Goal: Task Accomplishment & Management: Manage account settings

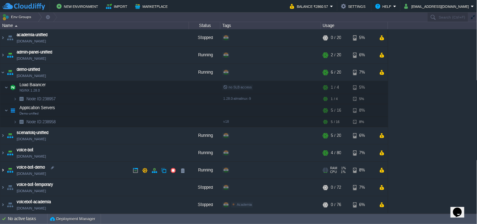
click at [2, 169] on img at bounding box center [2, 170] width 5 height 17
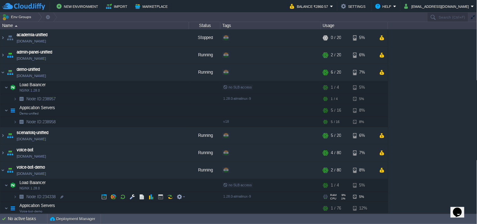
scroll to position [46, 0]
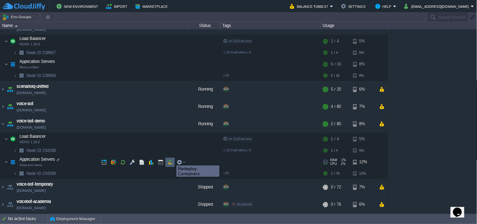
click at [170, 162] on button "button" at bounding box center [170, 163] width 6 height 6
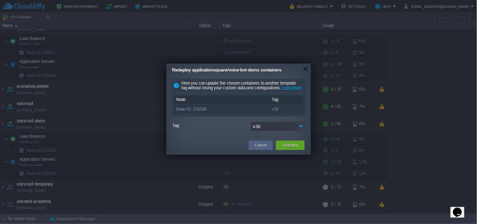
click at [300, 131] on img at bounding box center [301, 126] width 9 height 9
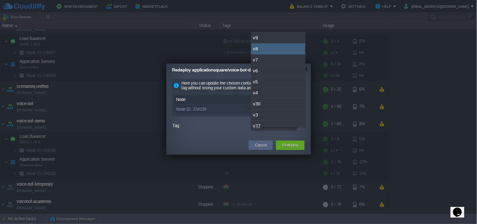
click at [274, 49] on div "v8" at bounding box center [278, 48] width 54 height 11
type input "v8"
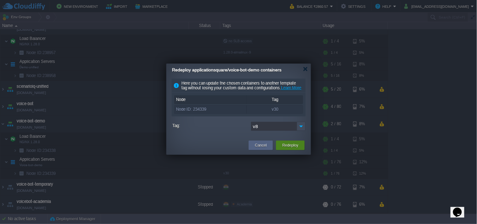
click at [293, 148] on button "Redeploy" at bounding box center [291, 145] width 16 height 6
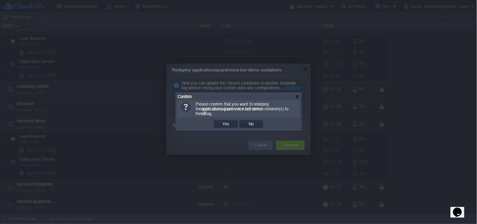
click at [228, 124] on button "Yes" at bounding box center [226, 124] width 11 height 6
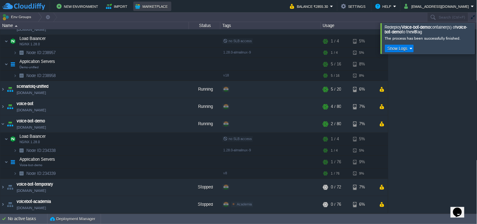
scroll to position [1, 0]
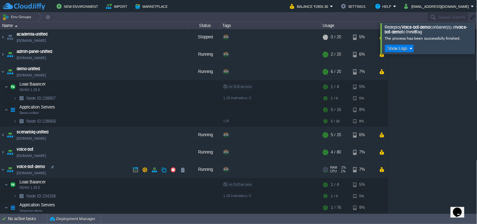
click at [46, 173] on link "[DOMAIN_NAME]" at bounding box center [31, 173] width 29 height 6
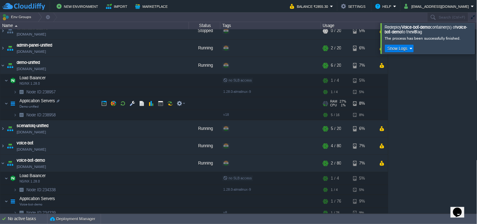
scroll to position [0, 0]
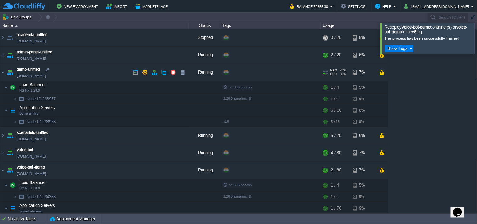
click at [46, 78] on link "[DOMAIN_NAME]" at bounding box center [31, 76] width 29 height 6
click at [137, 108] on td at bounding box center [141, 110] width 9 height 9
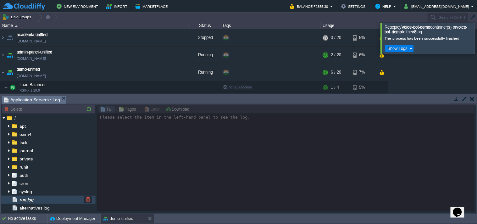
click at [42, 197] on div "run.log" at bounding box center [48, 200] width 94 height 8
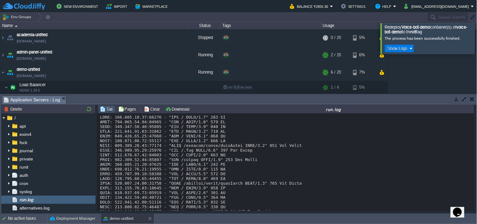
scroll to position [6069, 0]
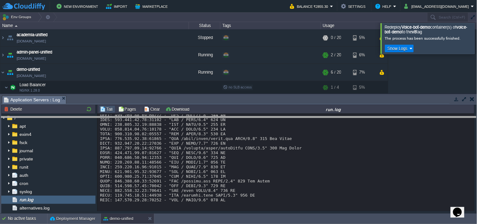
drag, startPoint x: 195, startPoint y: 99, endPoint x: 193, endPoint y: 124, distance: 25.3
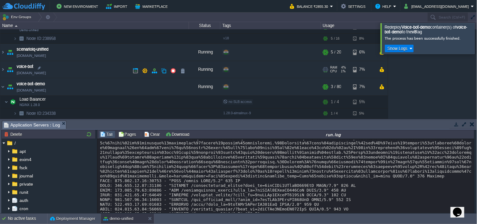
scroll to position [105, 0]
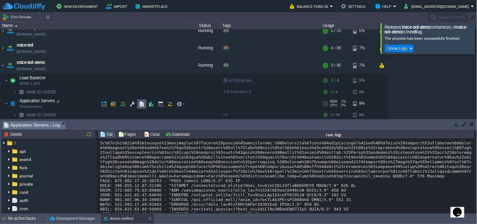
click at [143, 103] on button "button" at bounding box center [142, 104] width 6 height 6
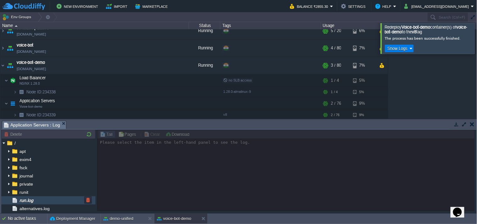
click at [63, 197] on div "run.log" at bounding box center [48, 200] width 94 height 8
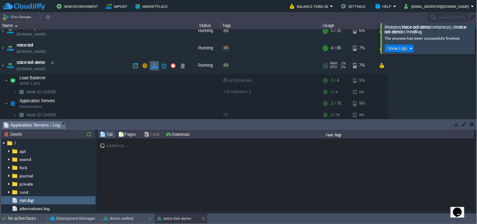
click at [156, 64] on button "button" at bounding box center [155, 66] width 6 height 6
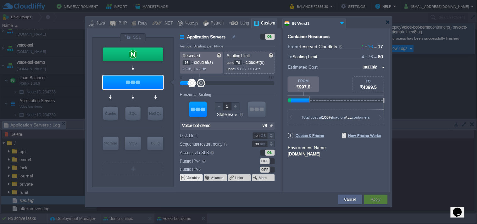
click at [193, 178] on button "Variables" at bounding box center [194, 177] width 14 height 5
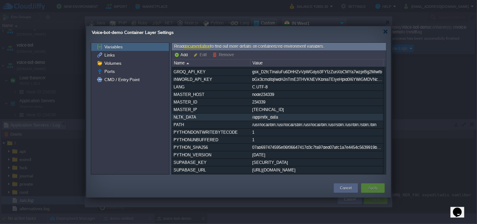
scroll to position [0, 0]
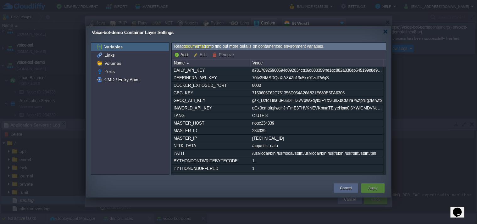
click at [338, 185] on div "Cancel" at bounding box center [346, 187] width 24 height 9
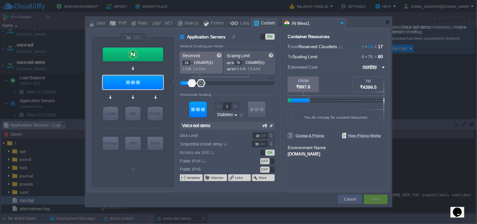
click at [350, 199] on button "Cancel" at bounding box center [350, 199] width 12 height 6
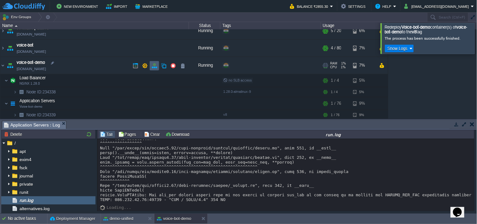
click at [159, 64] on td at bounding box center [163, 65] width 9 height 9
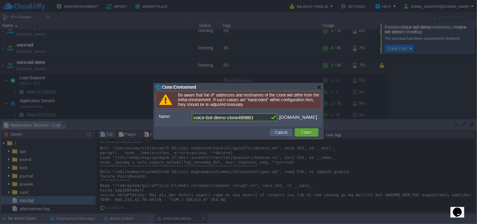
click at [283, 130] on button "Cancel" at bounding box center [281, 133] width 16 height 6
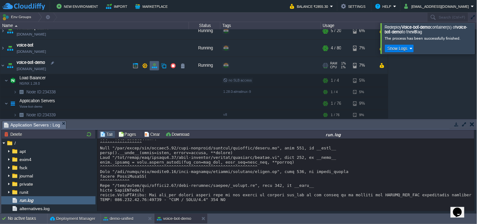
click at [155, 68] on button "button" at bounding box center [155, 66] width 6 height 6
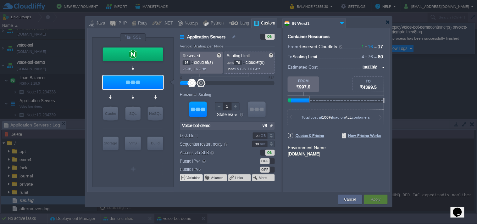
click at [195, 178] on button "Variables" at bounding box center [194, 177] width 14 height 5
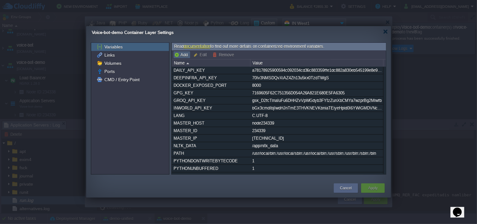
click at [184, 51] on td "Add" at bounding box center [181, 55] width 17 height 8
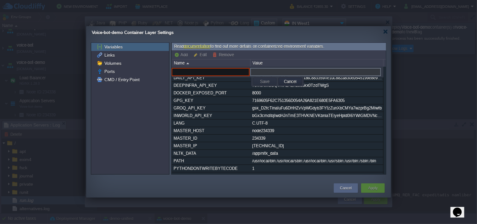
paste input "OPENAI_API_KEY"
type input "OPENAI_API_KEY"
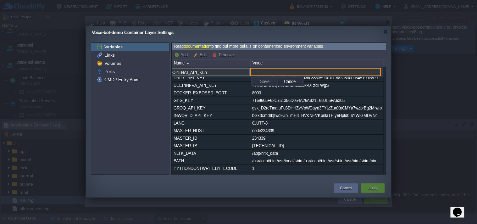
click at [271, 71] on input "text" at bounding box center [315, 72] width 131 height 8
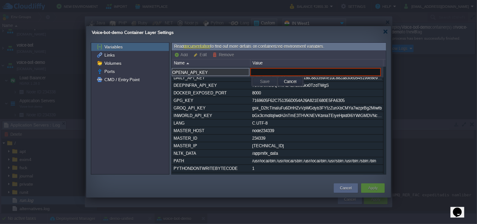
paste input "sk-proj-NEZ0PFiNuzwavkzIzn05kgOay1rC8shdaWZItqJl8ICbgi1OLQgr0Le8p8Cfvi7G7VfyFVK…"
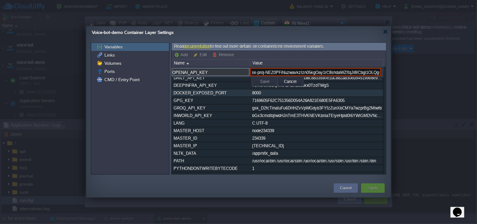
scroll to position [0, 221]
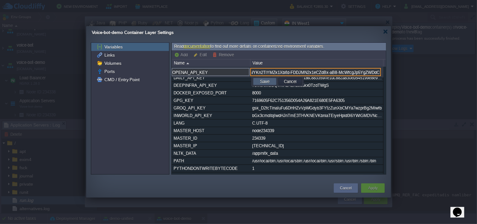
type input "sk-proj-NEZ0PFiNuzwavkzIzn05kgOay1rC8shdaWZItqJl8ICbgi1OLQgr0Le8p8Cfvi7G7VfyFVK…"
click at [264, 80] on button "Save" at bounding box center [264, 82] width 13 height 6
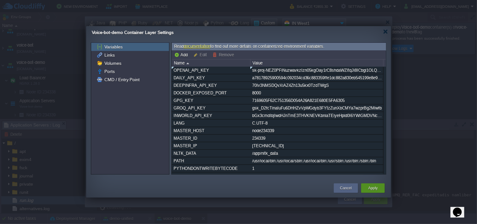
click at [380, 188] on div "Apply" at bounding box center [373, 187] width 14 height 9
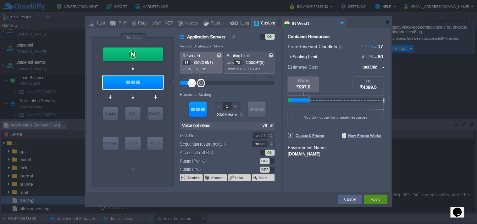
click at [374, 199] on button "Apply" at bounding box center [375, 199] width 9 height 6
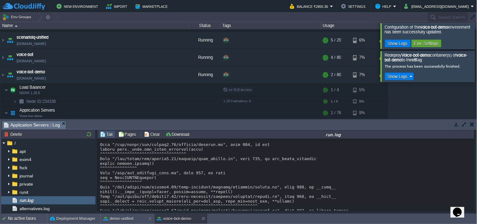
scroll to position [501, 0]
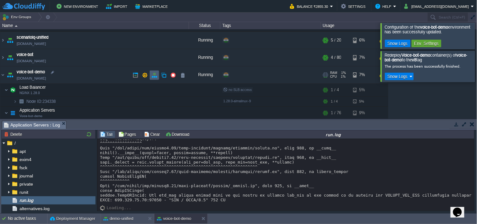
click at [153, 74] on button "button" at bounding box center [155, 75] width 6 height 6
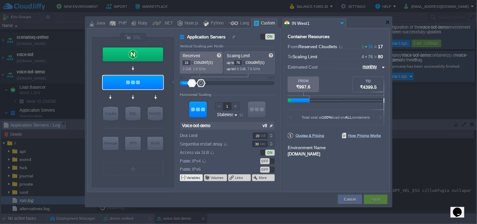
click at [193, 181] on td "Variables" at bounding box center [191, 177] width 23 height 7
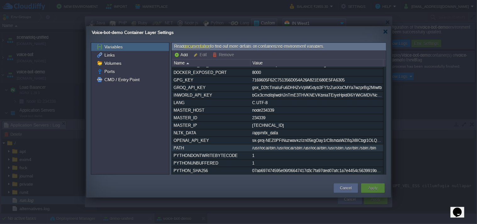
scroll to position [0, 0]
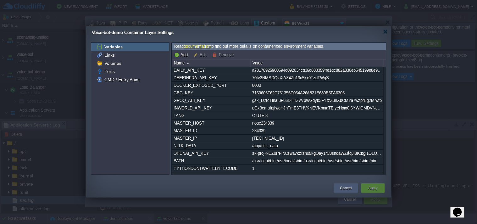
click at [353, 187] on div "Cancel" at bounding box center [346, 187] width 15 height 9
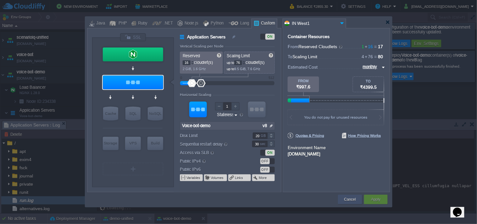
click at [353, 195] on div "Cancel" at bounding box center [350, 199] width 15 height 9
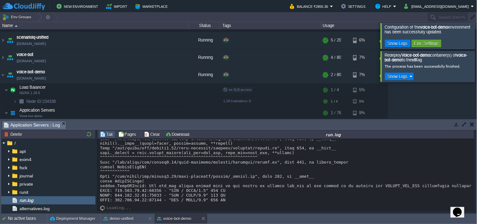
click at [471, 123] on button "button" at bounding box center [472, 124] width 4 height 6
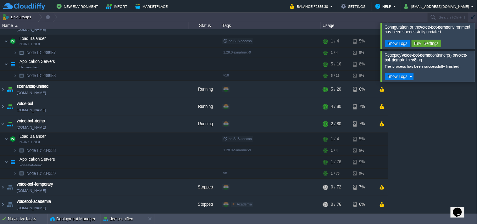
scroll to position [46, 0]
click at [167, 138] on button "button" at bounding box center [170, 140] width 6 height 6
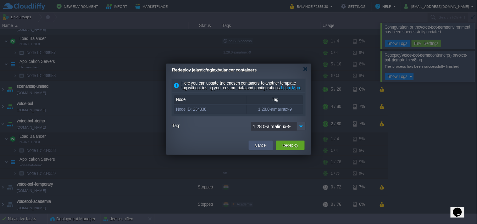
click at [260, 148] on button "Cancel" at bounding box center [261, 145] width 12 height 6
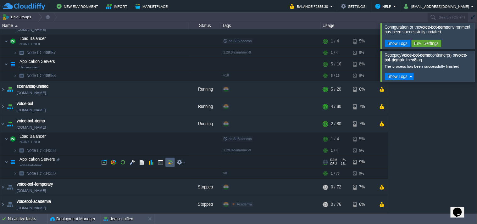
click at [171, 158] on td at bounding box center [169, 162] width 9 height 9
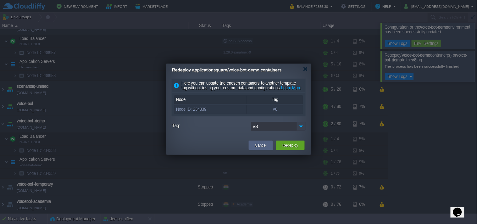
click at [302, 131] on img at bounding box center [301, 126] width 9 height 9
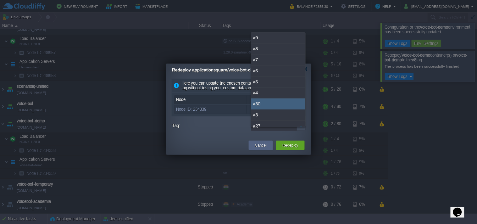
click at [272, 104] on div "v30" at bounding box center [278, 103] width 54 height 11
type input "v30"
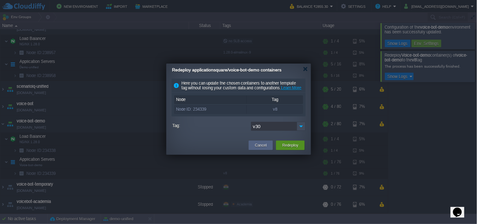
click at [284, 147] on div "Redeploy" at bounding box center [290, 145] width 19 height 9
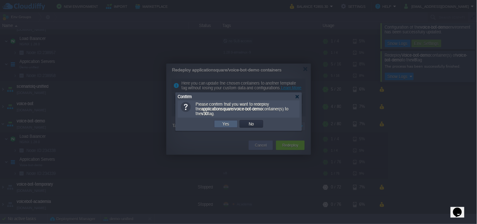
click at [231, 123] on td "Yes" at bounding box center [226, 124] width 24 height 8
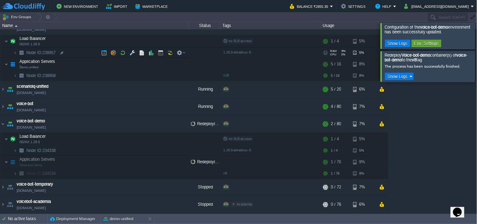
scroll to position [0, 0]
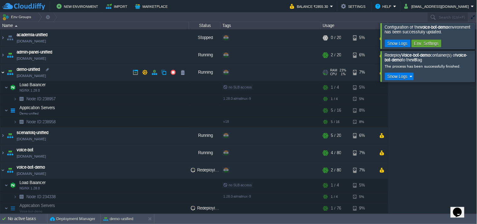
click at [1, 71] on img at bounding box center [2, 72] width 5 height 17
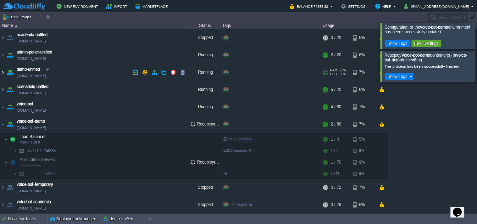
click at [1, 71] on img at bounding box center [2, 72] width 5 height 17
click at [4, 72] on img at bounding box center [2, 72] width 5 height 17
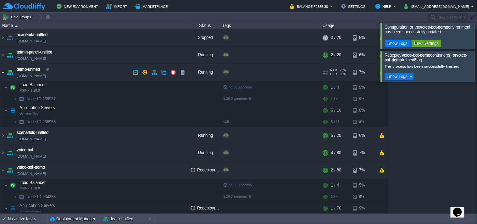
click at [3, 72] on img at bounding box center [2, 72] width 5 height 17
